Goal: Task Accomplishment & Management: Use online tool/utility

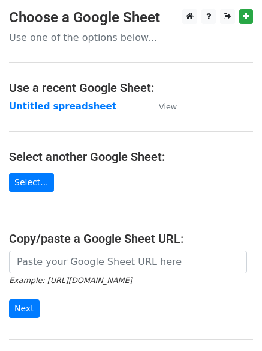
click at [112, 115] on main "Choose a Google Sheet Use one of the options below... Use a recent Google Sheet…" at bounding box center [131, 195] width 262 height 373
click at [84, 108] on strong "Untitled spreadsheet" at bounding box center [62, 106] width 107 height 11
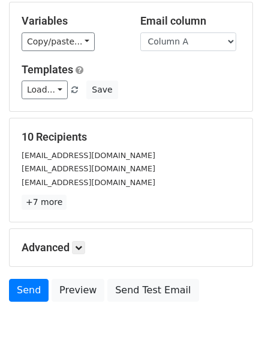
scroll to position [116, 0]
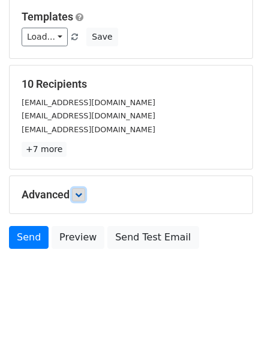
click at [85, 196] on link at bounding box center [78, 194] width 13 height 13
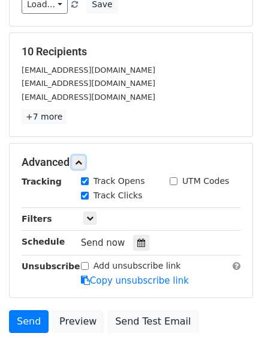
scroll to position [202, 0]
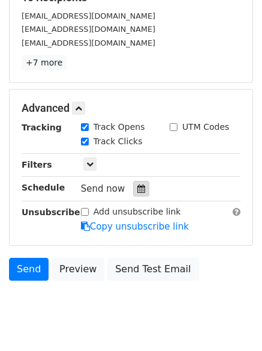
click at [137, 194] on div at bounding box center [141, 189] width 16 height 16
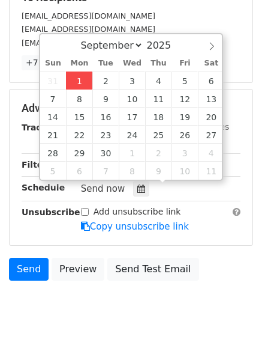
type input "2025-09-01 12:00"
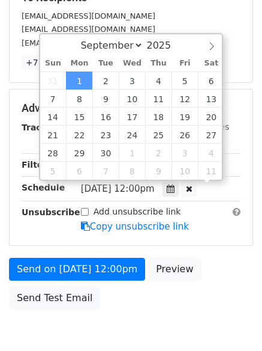
scroll to position [1, 0]
type input "4"
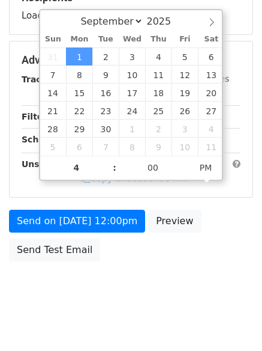
type input "2025-09-01 16:00"
click at [166, 277] on body "New Campaign Daily emails left: 50 Google Sheet: Untitled spreadsheet Variables…" at bounding box center [131, 61] width 262 height 508
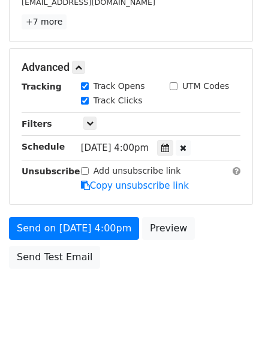
scroll to position [262, 0]
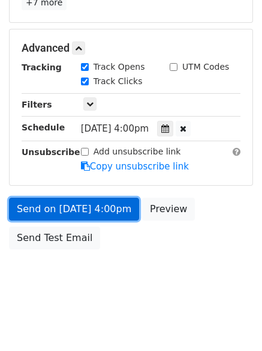
click at [114, 199] on link "Send on Sep 1 at 4:00pm" at bounding box center [74, 208] width 130 height 23
click at [110, 210] on link "Send on Sep 1 at 4:00pm" at bounding box center [74, 208] width 130 height 23
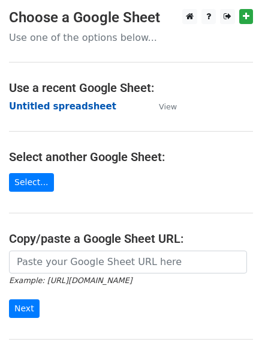
click at [77, 102] on strong "Untitled spreadsheet" at bounding box center [62, 106] width 107 height 11
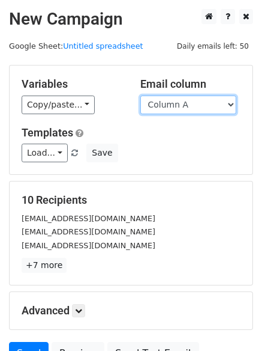
click at [176, 109] on select "Column A Column B Column C Column D Column E" at bounding box center [188, 104] width 96 height 19
select select "Column B"
click at [140, 95] on select "Column A Column B Column C Column D Column E" at bounding box center [188, 104] width 96 height 19
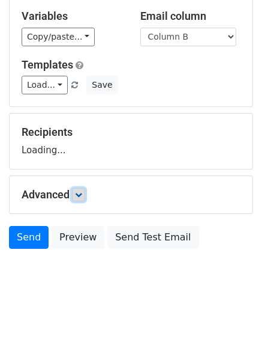
click at [82, 193] on icon at bounding box center [78, 194] width 7 height 7
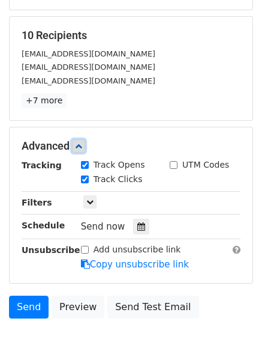
scroll to position [180, 0]
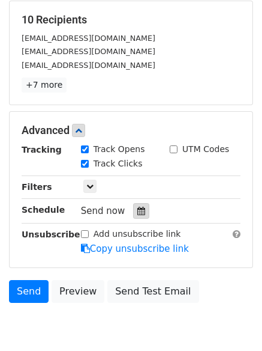
click at [137, 214] on icon at bounding box center [141, 210] width 8 height 8
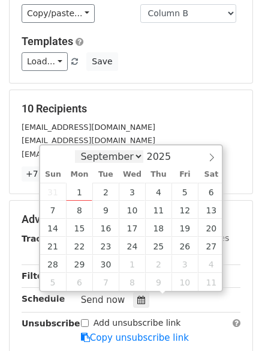
scroll to position [120, 0]
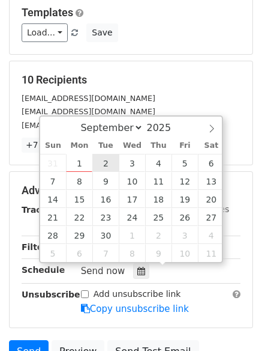
type input "2025-09-02 12:00"
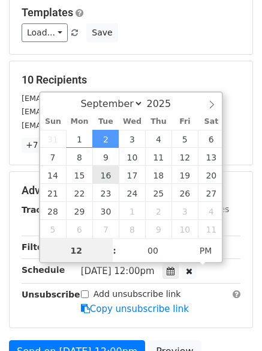
scroll to position [1, 0]
type input "5"
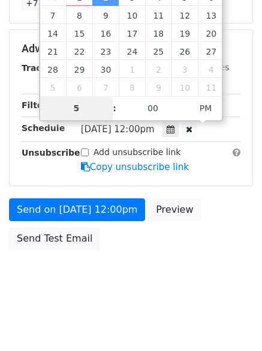
scroll to position [262, 0]
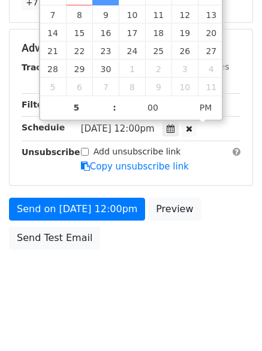
type input "2025-09-02 17:00"
click at [179, 274] on body "New Campaign Daily emails left: 50 Google Sheet: Untitled spreadsheet Variables…" at bounding box center [131, 25] width 262 height 556
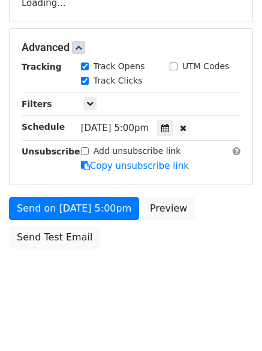
scroll to position [214, 0]
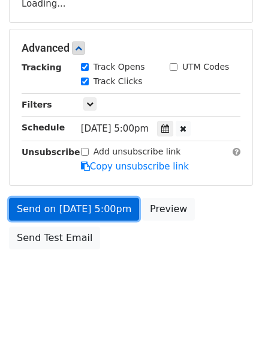
click at [98, 214] on link "Send on Sep 2 at 5:00pm" at bounding box center [74, 208] width 130 height 23
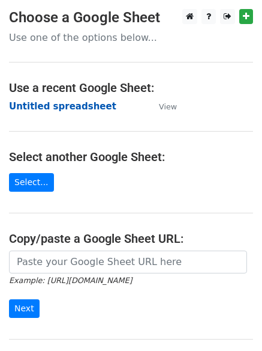
click at [88, 104] on strong "Untitled spreadsheet" at bounding box center [62, 106] width 107 height 11
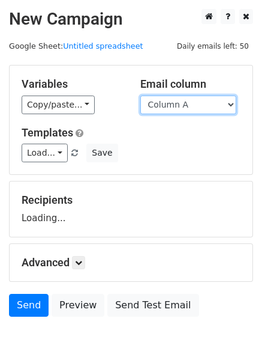
drag, startPoint x: 0, startPoint y: 0, endPoint x: 191, endPoint y: 107, distance: 219.3
click at [191, 107] on select "Column A Column B Column C Column D Column E" at bounding box center [188, 104] width 96 height 19
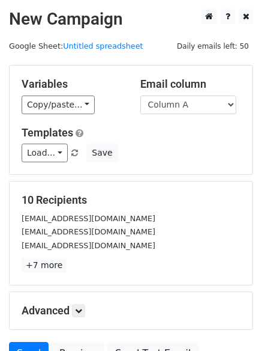
click at [184, 149] on div "Load... No templates saved Save" at bounding box center [131, 152] width 237 height 19
click at [185, 100] on select "Column A Column B Column C Column D Column E" at bounding box center [188, 104] width 96 height 19
select select "Column C"
click at [140, 95] on select "Column A Column B Column C Column D Column E" at bounding box center [188, 104] width 96 height 19
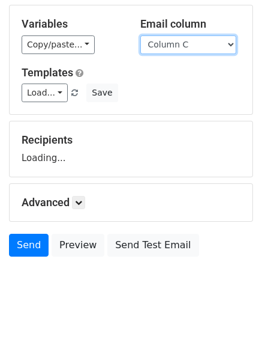
scroll to position [68, 0]
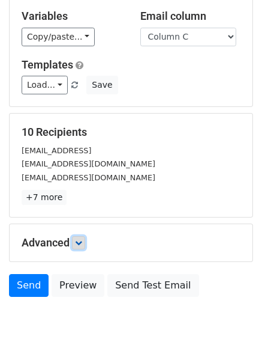
click at [83, 237] on link at bounding box center [78, 242] width 13 height 13
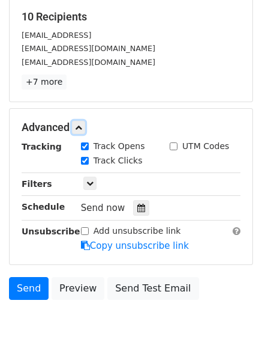
scroll to position [188, 0]
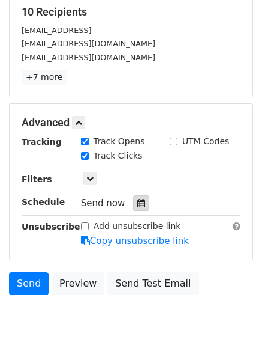
click at [137, 205] on icon at bounding box center [141, 203] width 8 height 8
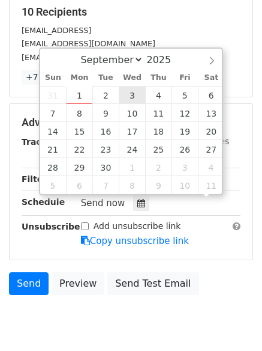
scroll to position [1, 0]
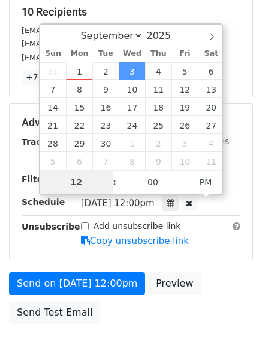
type input "2025-09-17 12:00"
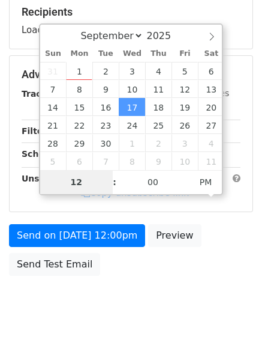
type input "6"
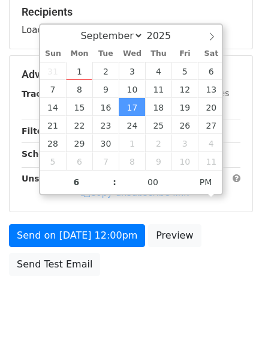
type input "2025-09-17 18:00"
drag, startPoint x: 165, startPoint y: 288, endPoint x: 165, endPoint y: 295, distance: 6.6
click at [165, 289] on body "New Campaign Daily emails left: 50 Google Sheet: Untitled spreadsheet Variables…" at bounding box center [131, 75] width 262 height 508
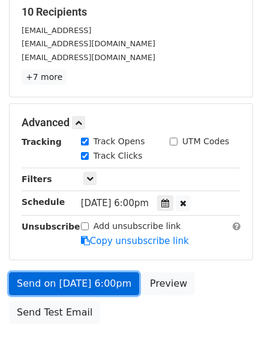
click at [112, 282] on link "Send on Sep 17 at 6:00pm" at bounding box center [74, 283] width 130 height 23
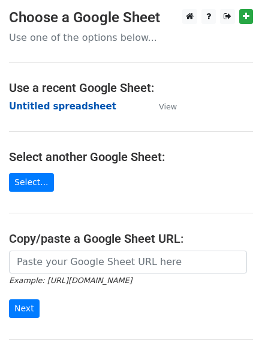
click at [83, 112] on strong "Untitled spreadsheet" at bounding box center [62, 106] width 107 height 11
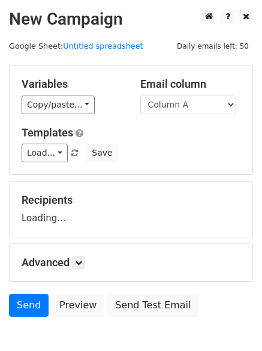
click at [191, 112] on select "Column A Column B Column C Column D Column E" at bounding box center [188, 104] width 96 height 19
click at [140, 95] on select "Column A Column B Column C Column D Column E" at bounding box center [188, 104] width 96 height 19
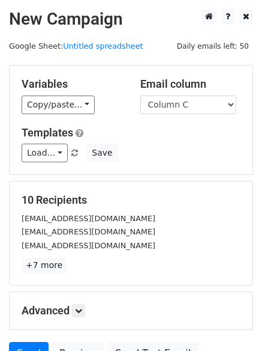
click at [192, 91] on div "Email column Column A Column B Column C Column D Column E" at bounding box center [190, 95] width 119 height 37
drag, startPoint x: 188, startPoint y: 104, endPoint x: 187, endPoint y: 112, distance: 7.9
click at [188, 104] on select "Column A Column B Column C Column D Column E" at bounding box center [188, 104] width 96 height 19
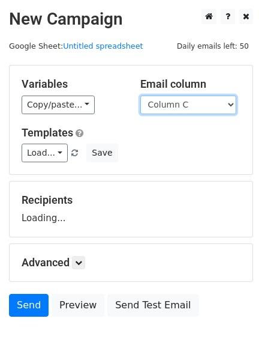
select select "Column D"
click at [140, 95] on select "Column A Column B Column C Column D Column E" at bounding box center [188, 104] width 96 height 19
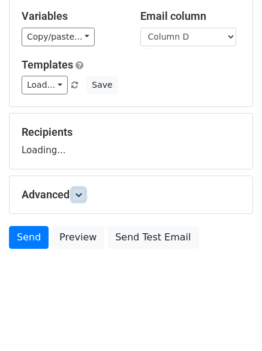
click at [78, 197] on icon at bounding box center [78, 194] width 7 height 7
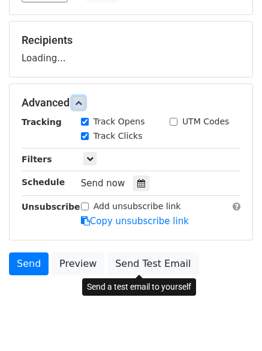
scroll to position [161, 0]
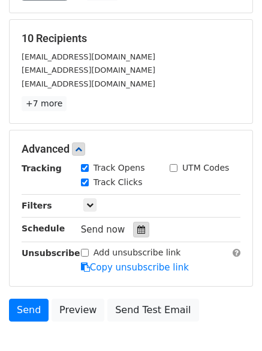
click at [139, 230] on icon at bounding box center [141, 229] width 8 height 8
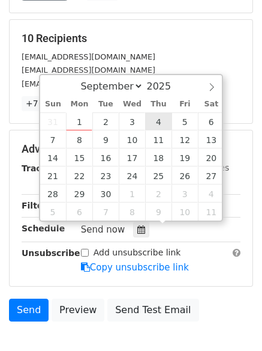
type input "2025-09-04 12:00"
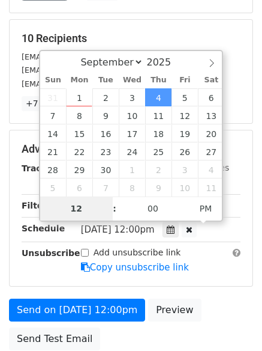
type input "7"
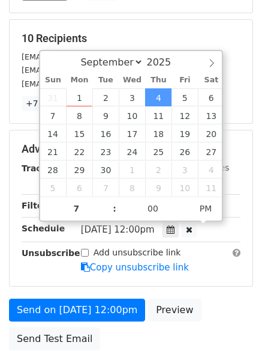
type input "2025-09-04 19:00"
click at [214, 280] on div "Advanced Tracking Track Opens UTM Codes Track Clicks Filters Only include sprea…" at bounding box center [131, 207] width 243 height 155
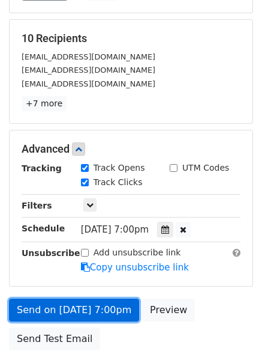
click at [106, 315] on link "Send on Sep 4 at 7:00pm" at bounding box center [74, 309] width 130 height 23
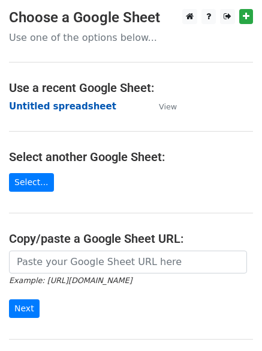
click at [65, 106] on strong "Untitled spreadsheet" at bounding box center [62, 106] width 107 height 11
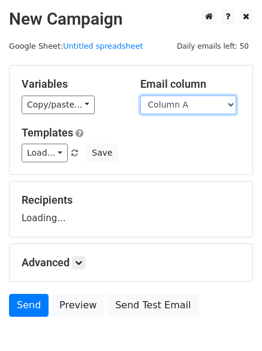
drag, startPoint x: 0, startPoint y: 0, endPoint x: 194, endPoint y: 111, distance: 223.4
click at [194, 111] on select "Column A Column B Column C Column D Column E" at bounding box center [188, 104] width 96 height 19
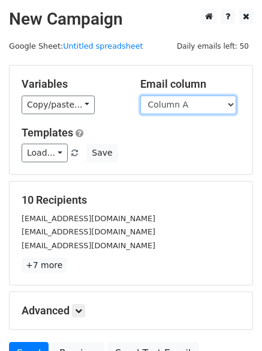
click at [190, 108] on select "Column A Column B Column C Column D Column E" at bounding box center [188, 104] width 96 height 19
select select "Column E"
click at [140, 95] on select "Column A Column B Column C Column D Column E" at bounding box center [188, 104] width 96 height 19
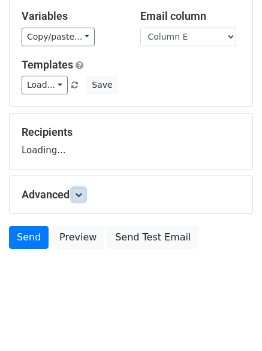
click at [83, 199] on link at bounding box center [78, 194] width 13 height 13
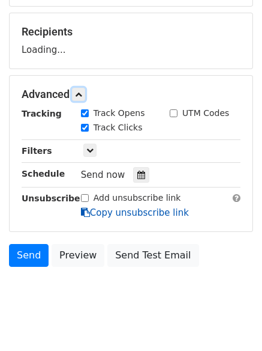
scroll to position [172, 0]
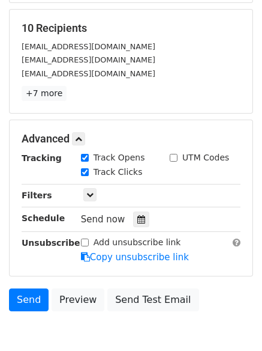
click at [132, 163] on label "Track Opens" at bounding box center [120, 157] width 52 height 13
click at [89, 161] on input "Track Opens" at bounding box center [85, 158] width 8 height 8
click at [114, 160] on label "Track Opens" at bounding box center [120, 157] width 52 height 13
click at [89, 160] on input "Track Opens" at bounding box center [85, 158] width 8 height 8
checkbox input "true"
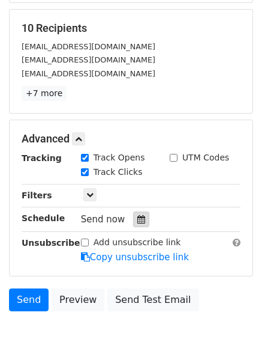
click at [137, 222] on icon at bounding box center [141, 219] width 8 height 8
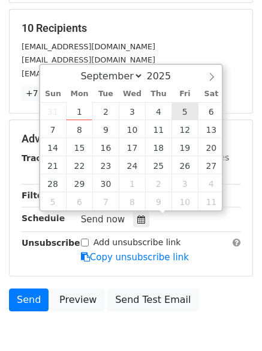
type input "[DATE] 12:00"
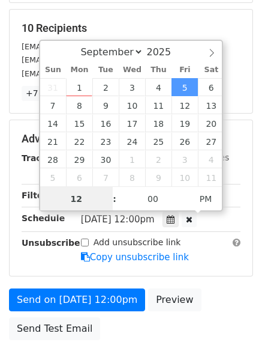
scroll to position [1, 0]
type input "8"
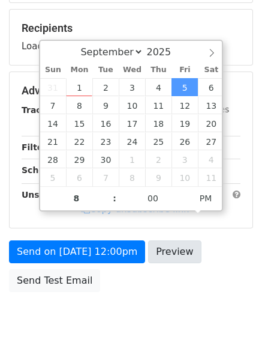
type input "[DATE] 20:00"
click at [184, 267] on div "Send on [DATE] 12:00pm Preview Send Test Email" at bounding box center [131, 269] width 262 height 58
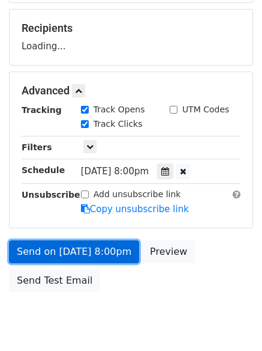
click at [100, 260] on link "Send on [DATE] 8:00pm" at bounding box center [74, 251] width 130 height 23
